Goal: Check status: Check status

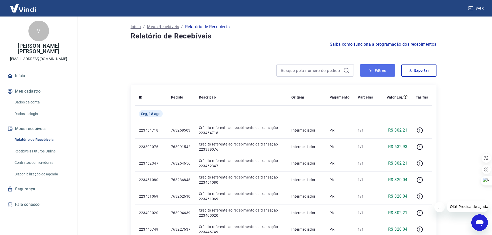
click at [369, 73] on button "Filtros" at bounding box center [377, 70] width 35 height 12
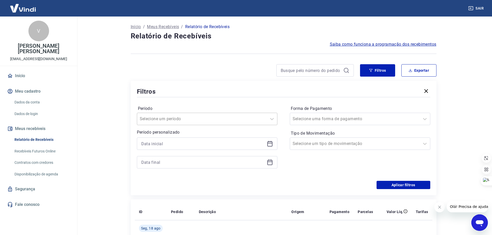
click at [180, 119] on input "Período" at bounding box center [166, 119] width 52 height 6
paste input "761725585"
type input "761725585"
click at [404, 187] on button "Aplicar filtros" at bounding box center [404, 185] width 54 height 8
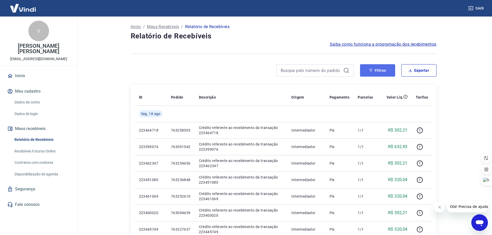
click at [382, 68] on button "Filtros" at bounding box center [377, 70] width 35 height 12
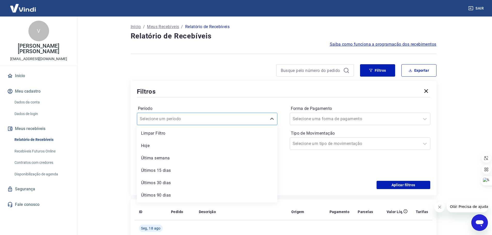
click at [168, 119] on input "Período" at bounding box center [166, 119] width 52 height 6
click at [83, 111] on main "Início / Meus Recebíveis / Relatório de Recebíveis Relatório de Recebíveis Saib…" at bounding box center [283, 126] width 417 height 219
click at [311, 117] on input "Forma de Pagamento" at bounding box center [319, 119] width 52 height 6
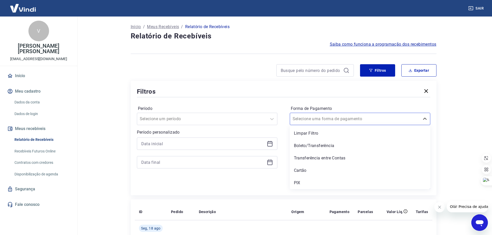
drag, startPoint x: 304, startPoint y: 181, endPoint x: 232, endPoint y: 146, distance: 79.5
click at [303, 181] on div "PIX" at bounding box center [360, 183] width 141 height 10
click at [232, 146] on input at bounding box center [203, 144] width 124 height 8
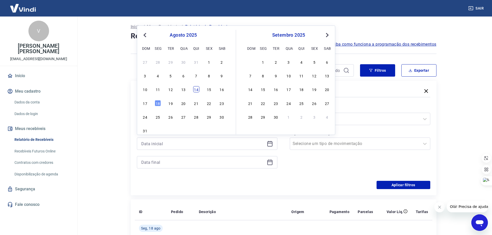
click at [194, 93] on div "10 11 12 13 14 15 16" at bounding box center [183, 89] width 84 height 7
drag, startPoint x: 197, startPoint y: 91, endPoint x: 195, endPoint y: 153, distance: 62.0
click at [198, 90] on div "14" at bounding box center [196, 89] width 6 height 6
type input "[DATE]"
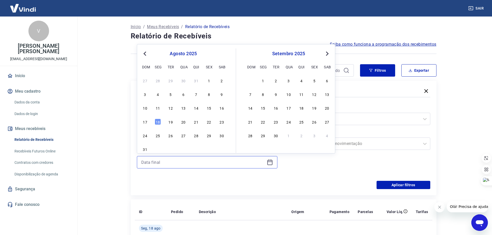
click at [198, 165] on input at bounding box center [203, 163] width 124 height 8
click at [146, 123] on div "17" at bounding box center [145, 122] width 6 height 6
type input "[DATE]"
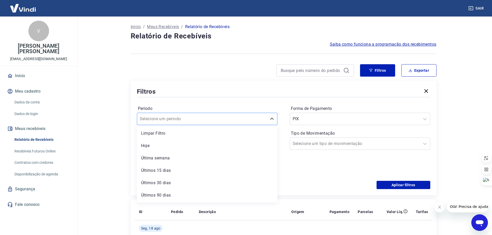
click at [145, 121] on input "Período" at bounding box center [166, 119] width 52 height 6
click at [348, 146] on div at bounding box center [355, 143] width 125 height 7
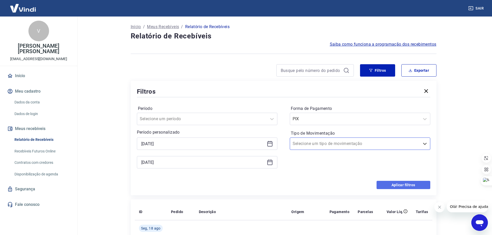
click at [399, 183] on button "Aplicar filtros" at bounding box center [404, 185] width 54 height 8
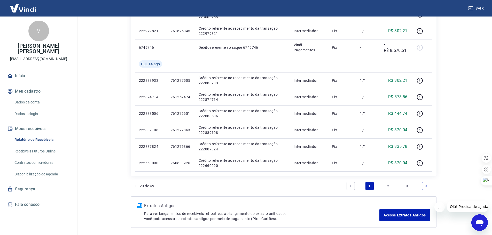
scroll to position [310, 0]
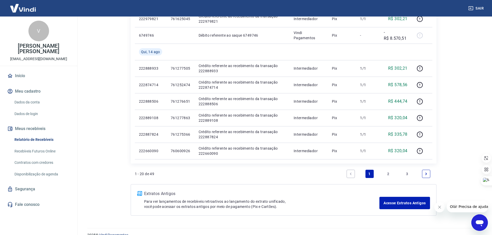
click at [388, 173] on link "2" at bounding box center [389, 174] width 8 height 8
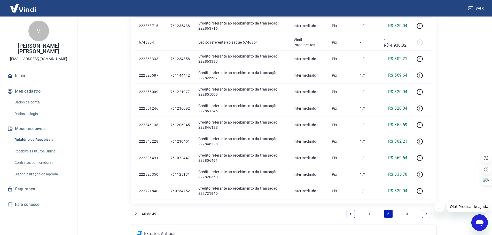
scroll to position [258, 0]
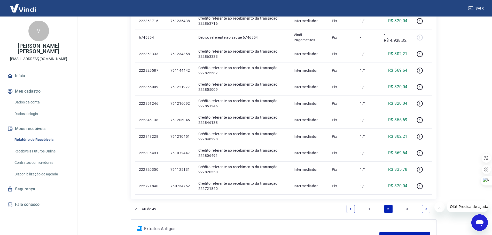
click at [426, 210] on icon "Next page" at bounding box center [427, 209] width 4 height 4
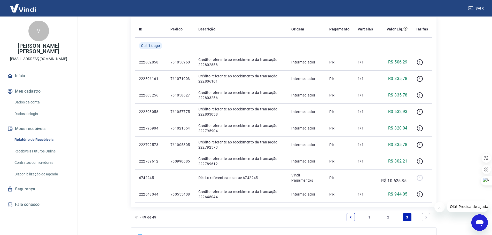
scroll to position [78, 0]
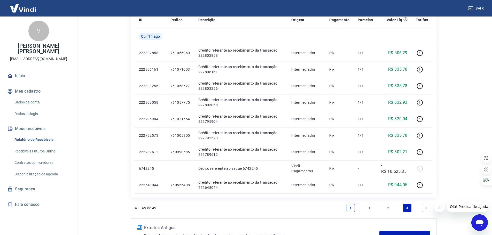
click at [370, 209] on link "1" at bounding box center [370, 208] width 8 height 8
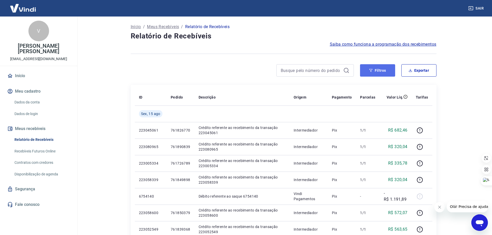
click at [386, 70] on button "Filtros" at bounding box center [377, 70] width 35 height 12
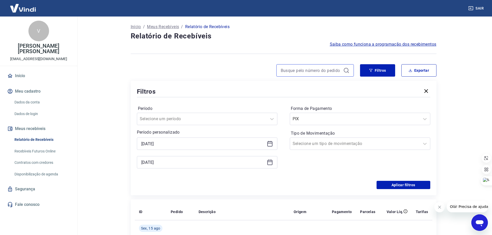
click at [319, 70] on input at bounding box center [311, 71] width 60 height 8
paste input "761725585"
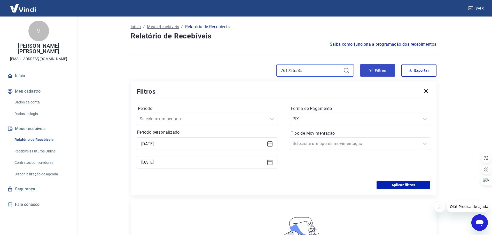
type input "761725585"
click at [373, 69] on button "Filtros" at bounding box center [377, 70] width 35 height 12
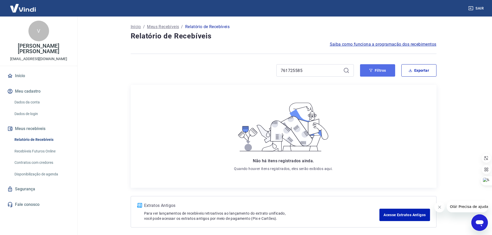
click at [372, 76] on button "Filtros" at bounding box center [377, 70] width 35 height 12
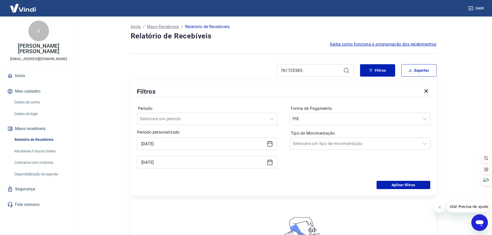
click at [346, 72] on icon at bounding box center [346, 70] width 6 height 6
click at [349, 71] on icon at bounding box center [346, 70] width 6 height 6
click at [337, 73] on input "761725585" at bounding box center [311, 71] width 60 height 8
click at [347, 72] on icon at bounding box center [346, 70] width 5 height 5
click at [430, 94] on button "button" at bounding box center [426, 91] width 8 height 9
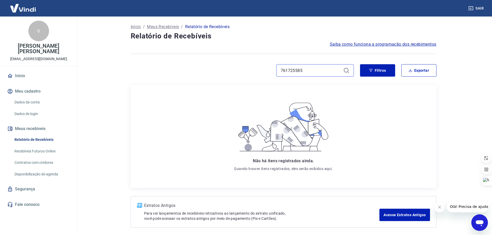
click at [317, 72] on input "761725585" at bounding box center [311, 71] width 60 height 8
drag, startPoint x: 346, startPoint y: 68, endPoint x: 340, endPoint y: 68, distance: 5.9
click at [346, 68] on icon at bounding box center [346, 70] width 5 height 5
click at [287, 67] on input "761725585" at bounding box center [311, 71] width 60 height 8
drag, startPoint x: 302, startPoint y: 71, endPoint x: 147, endPoint y: 47, distance: 157.1
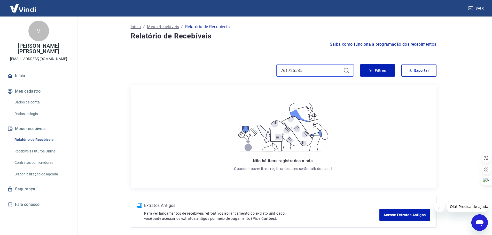
click at [152, 47] on div "Início / Meus Recebíveis / Relatório de Recebíveis Relatório de Recebíveis Saib…" at bounding box center [284, 126] width 318 height 218
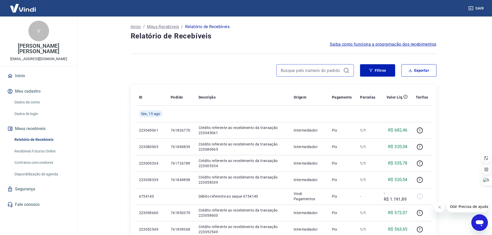
type input "761725585"
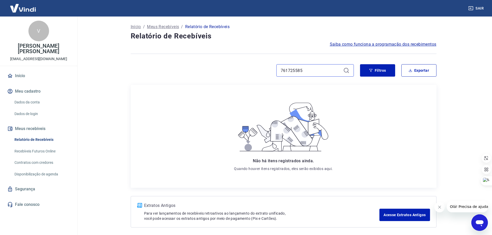
drag, startPoint x: 311, startPoint y: 71, endPoint x: 198, endPoint y: 54, distance: 114.3
click at [198, 54] on div "Início / Meus Recebíveis / Relatório de Recebíveis Relatório de Recebíveis Saib…" at bounding box center [284, 126] width 318 height 218
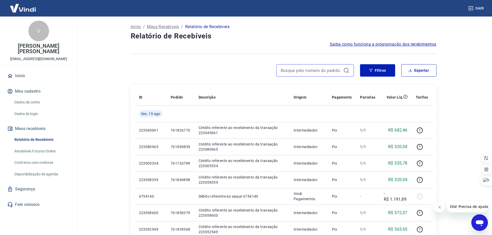
click at [327, 70] on input at bounding box center [311, 71] width 60 height 8
paste input "761725596"
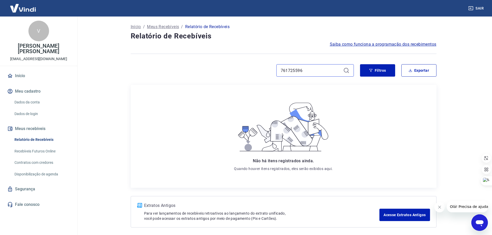
drag, startPoint x: 315, startPoint y: 72, endPoint x: 236, endPoint y: 63, distance: 79.1
click at [237, 63] on div "Início / Meus Recebíveis / Relatório de Recebíveis Relatório de Recebíveis Saib…" at bounding box center [284, 126] width 318 height 218
paste input "255695"
click at [375, 68] on button "Filtros" at bounding box center [377, 70] width 35 height 12
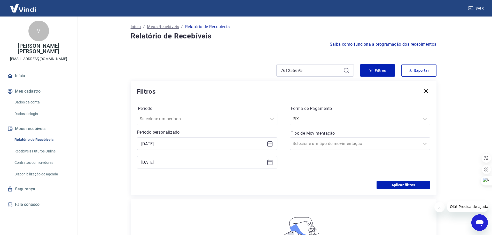
click at [417, 118] on div at bounding box center [355, 119] width 125 height 7
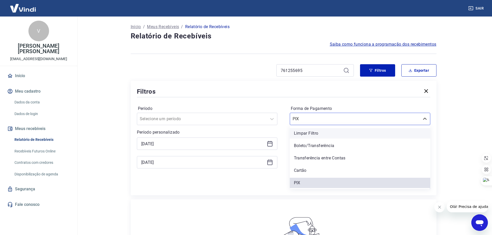
click at [310, 136] on div "Limpar Filtro" at bounding box center [360, 133] width 141 height 10
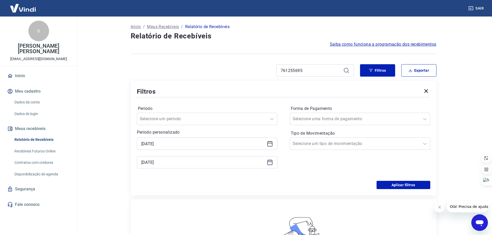
click at [347, 71] on icon at bounding box center [346, 70] width 6 height 6
click at [406, 188] on button "Aplicar filtros" at bounding box center [404, 185] width 54 height 8
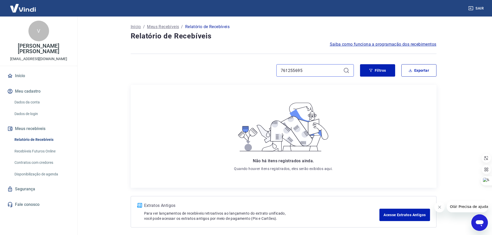
drag, startPoint x: 315, startPoint y: 67, endPoint x: 200, endPoint y: 69, distance: 114.5
click at [200, 69] on div "761255695" at bounding box center [242, 70] width 223 height 12
paste input "725596"
drag, startPoint x: 317, startPoint y: 69, endPoint x: 207, endPoint y: 61, distance: 110.1
click at [207, 61] on div "Início / Meus Recebíveis / Relatório de Recebíveis Relatório de Recebíveis Saib…" at bounding box center [284, 126] width 318 height 218
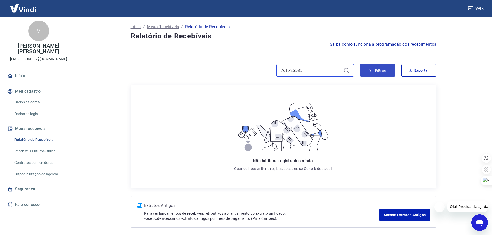
type input "761725585"
click at [376, 68] on button "Filtros" at bounding box center [377, 70] width 35 height 12
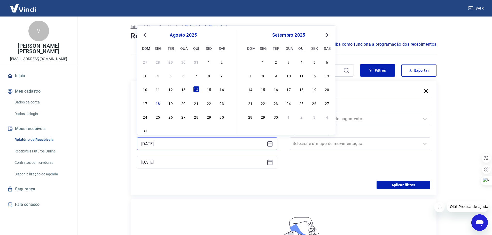
drag, startPoint x: 245, startPoint y: 145, endPoint x: 81, endPoint y: 137, distance: 164.3
click at [81, 137] on main "Início / Meus Recebíveis / Relatório de Recebíveis Relatório de Recebíveis Saib…" at bounding box center [283, 126] width 417 height 219
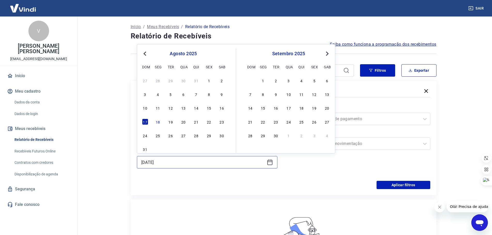
drag, startPoint x: 185, startPoint y: 161, endPoint x: 47, endPoint y: 135, distance: 141.2
click at [26, 135] on div "Sair V [PERSON_NAME] [PERSON_NAME] [EMAIL_ADDRESS][DOMAIN_NAME] Início Meu cada…" at bounding box center [246, 117] width 492 height 235
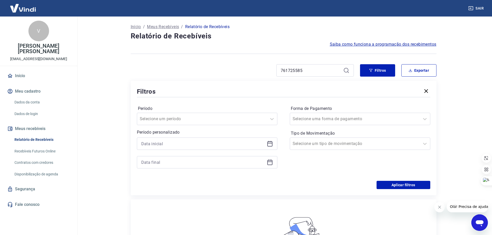
click at [132, 179] on div "Filtros Período Selecione um período Período personalizado Forma de Pagamento S…" at bounding box center [284, 138] width 306 height 115
click at [397, 183] on button "Aplicar filtros" at bounding box center [404, 185] width 54 height 8
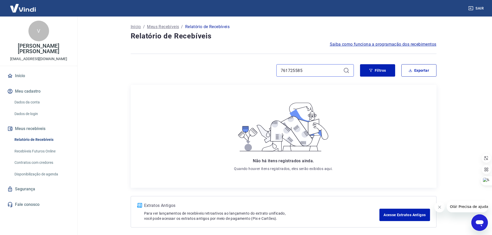
drag, startPoint x: 315, startPoint y: 72, endPoint x: 194, endPoint y: 62, distance: 121.1
click at [194, 62] on div "Início / Meus Recebíveis / Relatório de Recebíveis Relatório de Recebíveis Saib…" at bounding box center [284, 126] width 318 height 218
paste input "25569"
drag, startPoint x: 317, startPoint y: 71, endPoint x: 215, endPoint y: 62, distance: 102.0
click at [215, 62] on div "Início / Meus Recebíveis / Relatório de Recebíveis Relatório de Recebíveis Saib…" at bounding box center [284, 126] width 318 height 218
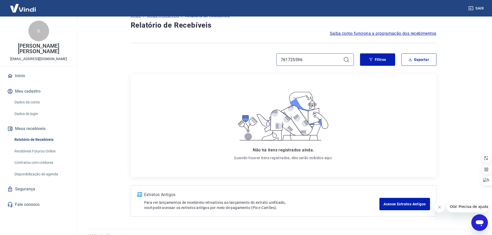
scroll to position [20, 0]
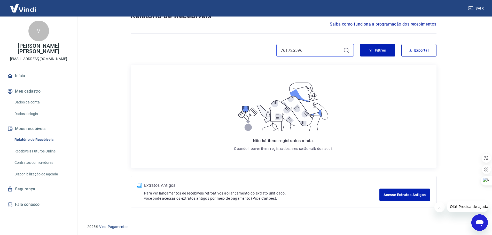
type input "761725596"
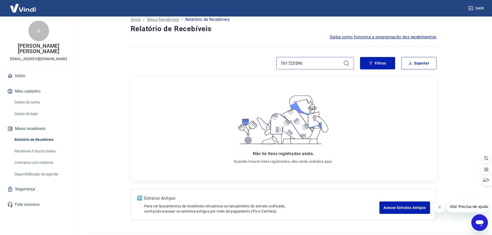
scroll to position [0, 0]
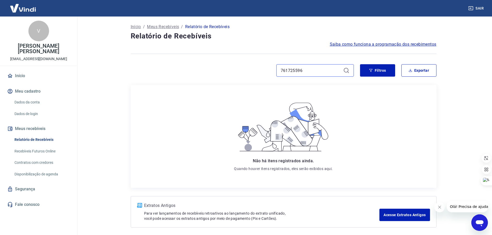
drag, startPoint x: 323, startPoint y: 68, endPoint x: 141, endPoint y: 56, distance: 182.4
click at [141, 56] on div "Início / Meus Recebíveis / Relatório de Recebíveis Relatório de Recebíveis Saib…" at bounding box center [284, 126] width 318 height 218
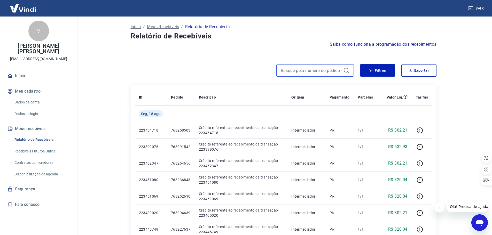
click at [320, 71] on input at bounding box center [311, 71] width 60 height 8
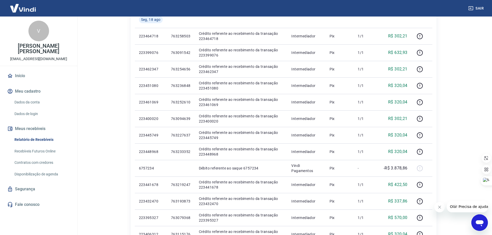
scroll to position [103, 0]
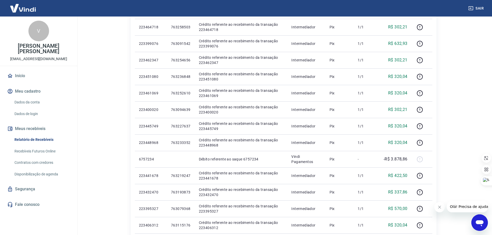
click at [440, 209] on icon "Fechar mensagem da empresa" at bounding box center [439, 207] width 4 height 4
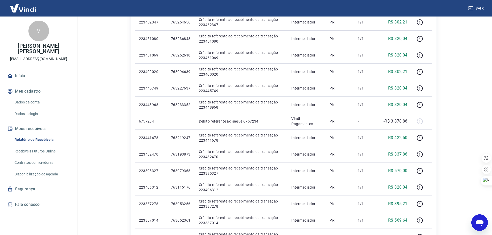
scroll to position [129, 0]
